Goal: Check status

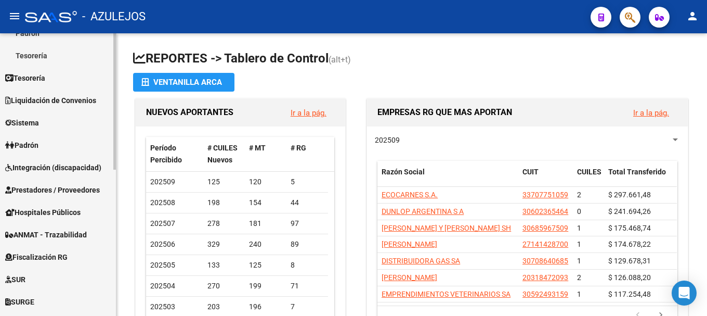
scroll to position [208, 0]
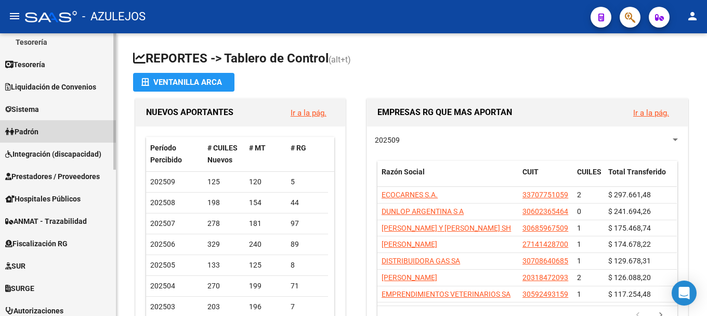
click at [24, 126] on span "Padrón" at bounding box center [21, 131] width 33 height 11
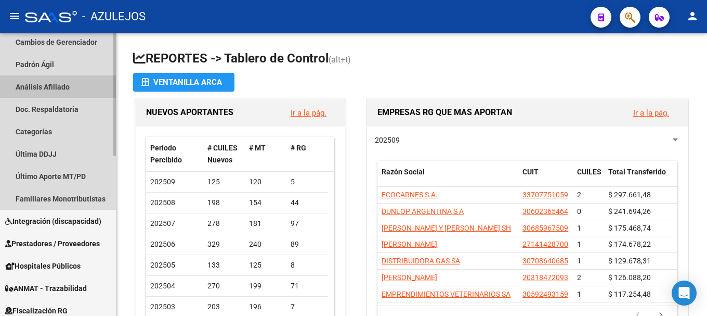
click at [44, 88] on link "Análisis Afiliado" at bounding box center [58, 86] width 116 height 22
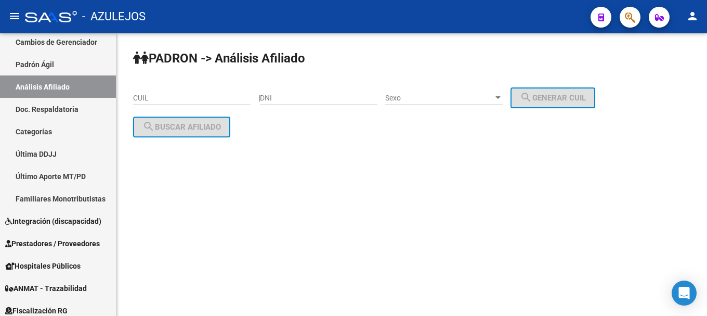
click at [306, 98] on input "DNI" at bounding box center [318, 98] width 117 height 9
type input "30307698"
click at [503, 95] on div at bounding box center [497, 98] width 9 height 8
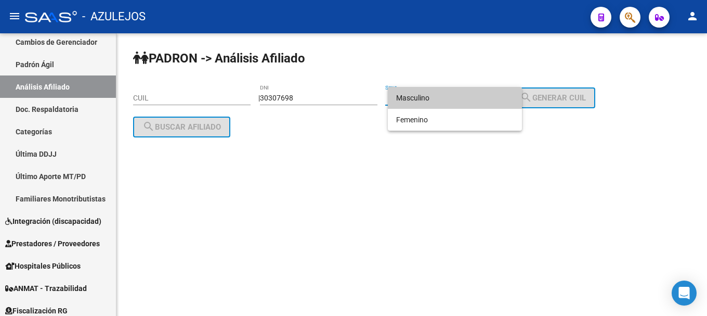
click at [489, 94] on span "Masculino" at bounding box center [454, 98] width 117 height 22
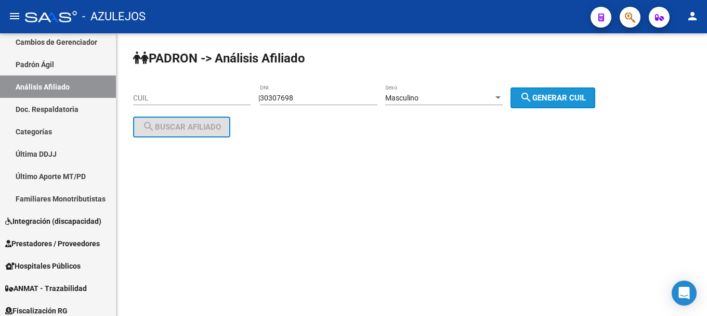
click at [532, 101] on mat-icon "search" at bounding box center [526, 97] width 12 height 12
type input "20-30307698-1"
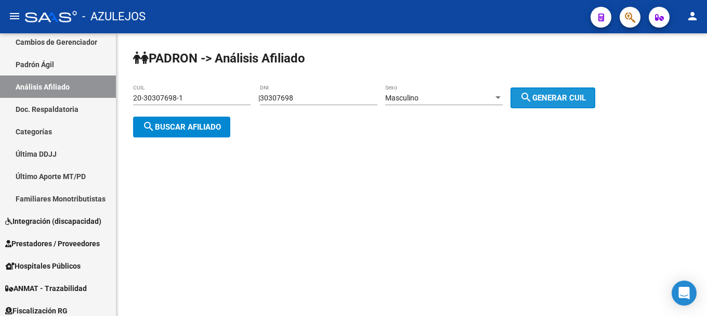
click at [532, 101] on mat-icon "search" at bounding box center [526, 97] width 12 height 12
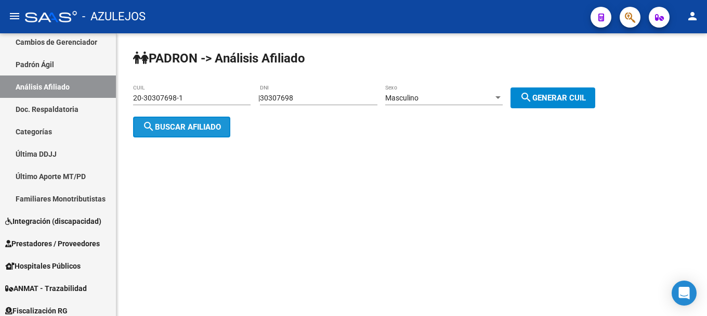
click at [210, 133] on button "search Buscar afiliado" at bounding box center [181, 126] width 97 height 21
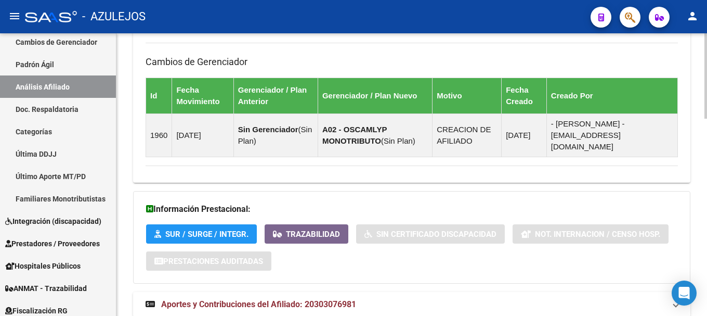
scroll to position [650, 0]
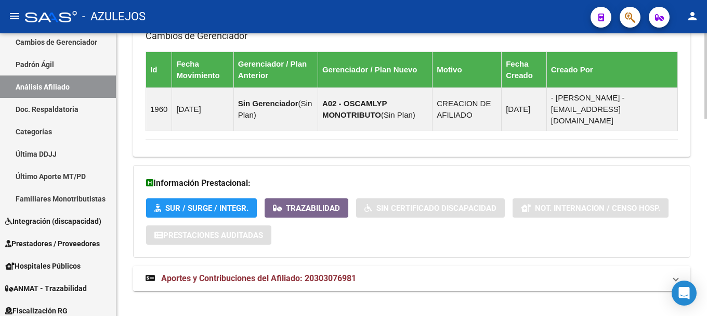
click at [235, 273] on span "Aportes y Contribuciones del Afiliado: 20303076981" at bounding box center [258, 278] width 195 height 10
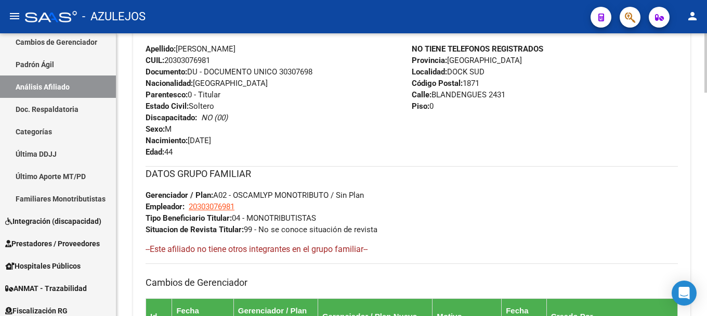
scroll to position [390, 0]
